Goal: Communication & Community: Share content

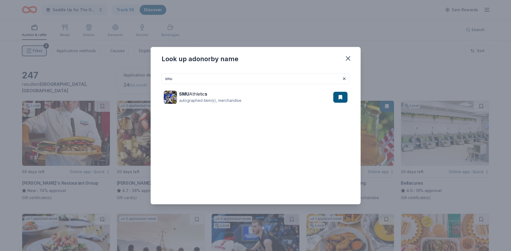
click at [350, 57] on icon "button" at bounding box center [348, 59] width 4 height 4
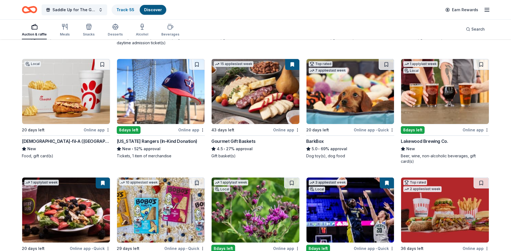
scroll to position [488, 0]
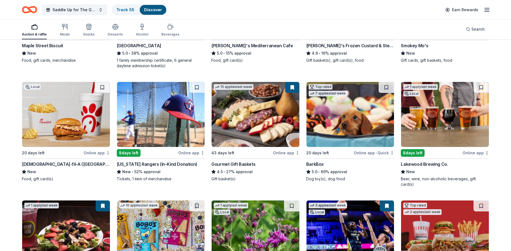
click at [290, 87] on button at bounding box center [292, 87] width 14 height 11
click at [286, 90] on button at bounding box center [292, 87] width 14 height 11
click at [261, 101] on img at bounding box center [256, 114] width 88 height 65
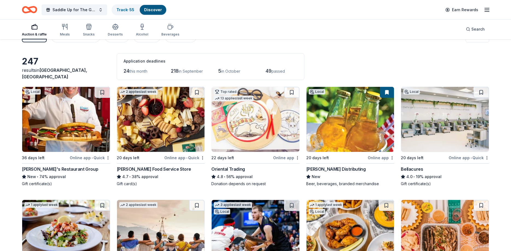
scroll to position [0, 0]
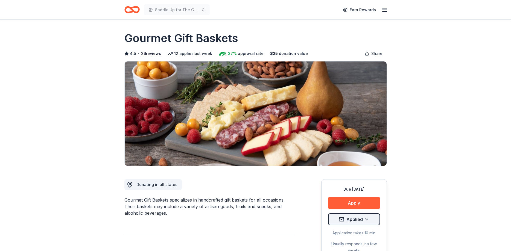
click at [335, 220] on html "Saddle Up for The Guild Earn Rewards Due in 43 days Share Gourmet Gift Baskets …" at bounding box center [255, 125] width 511 height 251
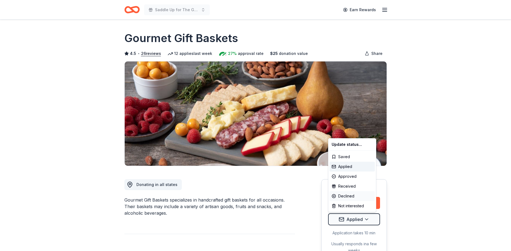
click at [335, 196] on div "Declined" at bounding box center [352, 196] width 45 height 10
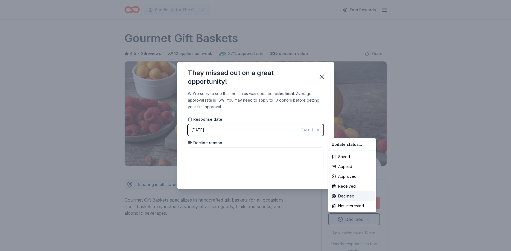
click at [320, 77] on html "Saddle Up for The Guild Earn Rewards Due in 43 days Share Gourmet Gift Baskets …" at bounding box center [255, 125] width 511 height 251
